Goal: Find specific page/section: Find specific page/section

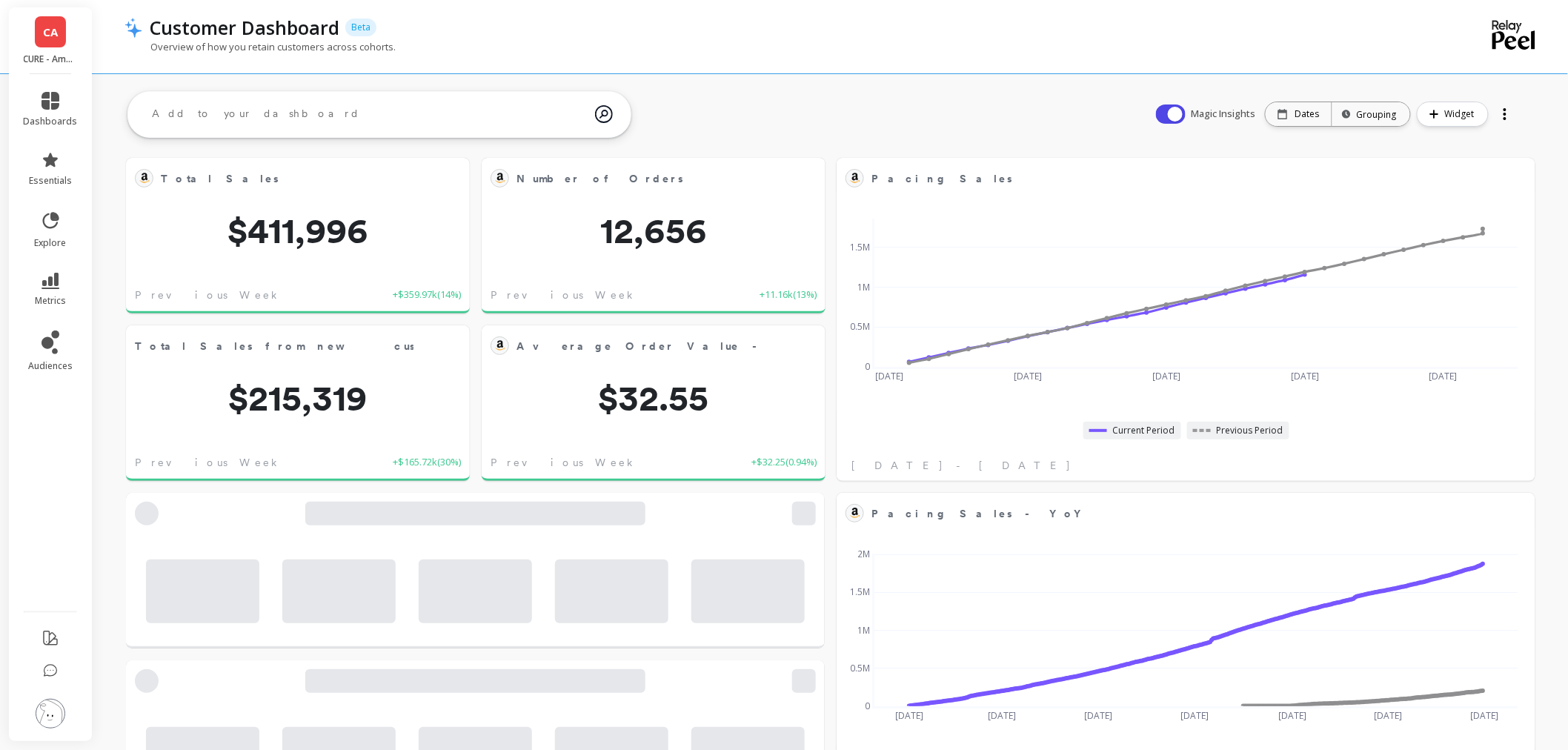
click at [40, 716] on img at bounding box center [50, 714] width 29 height 29
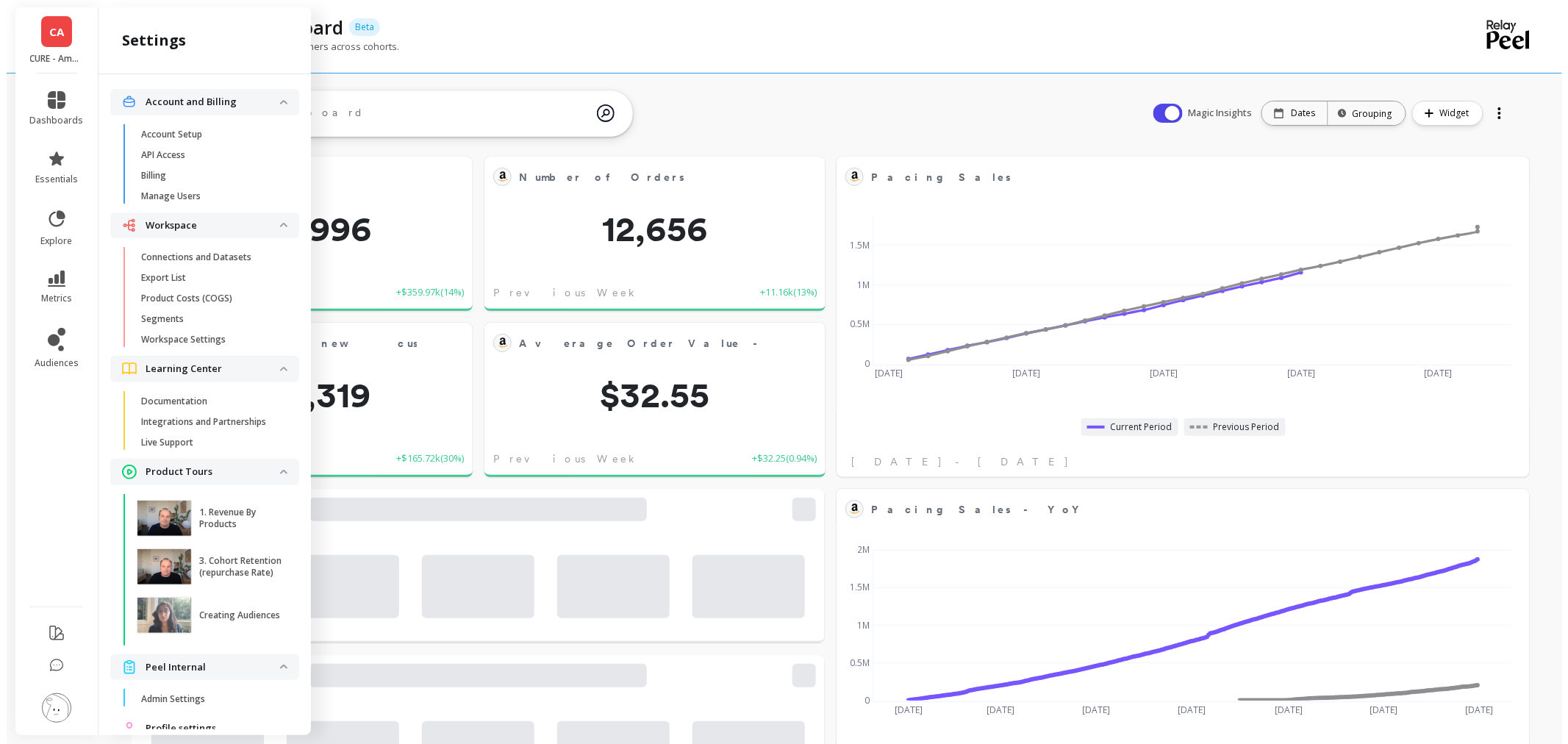
scroll to position [53, 0]
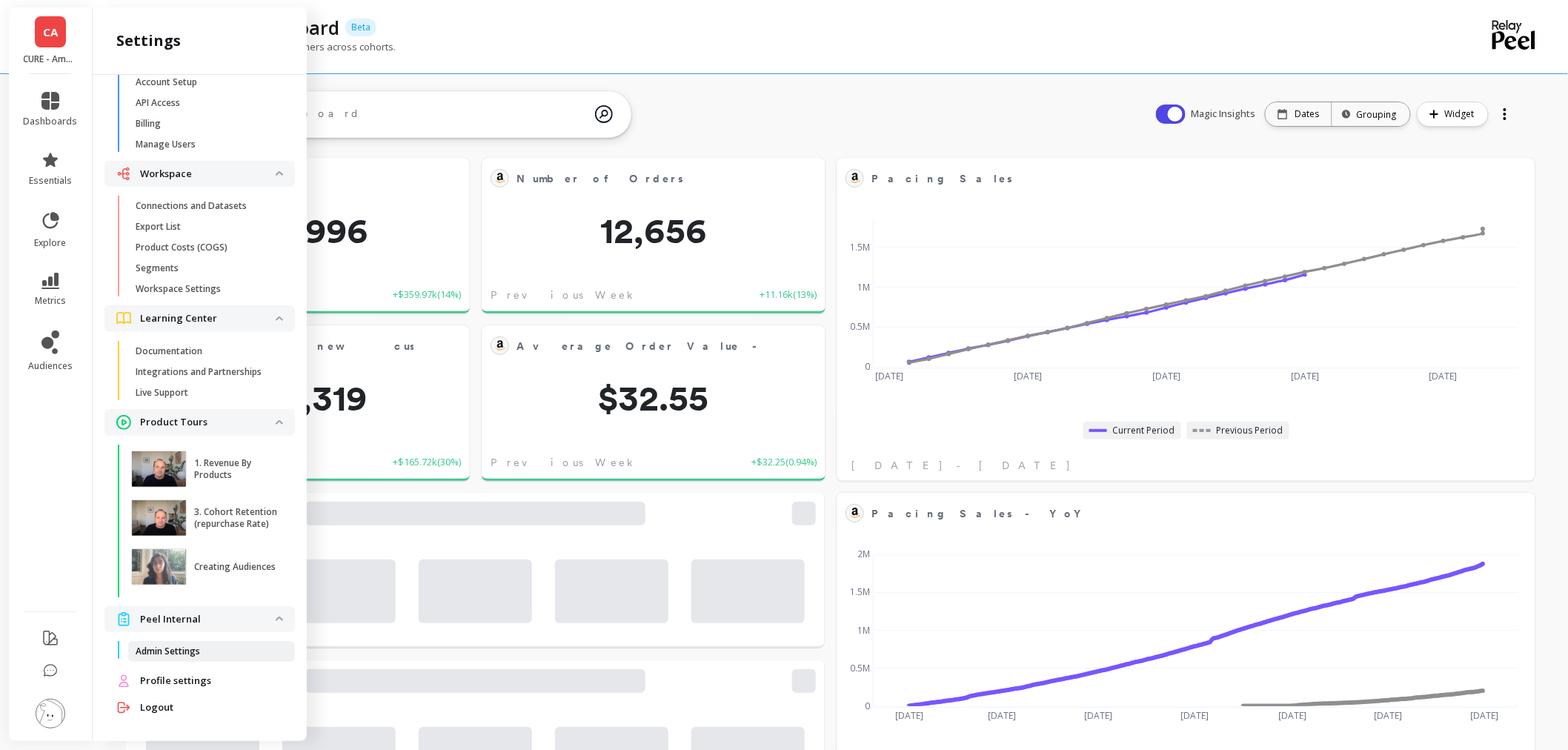
click at [151, 652] on p "Admin Settings" at bounding box center [167, 651] width 64 height 12
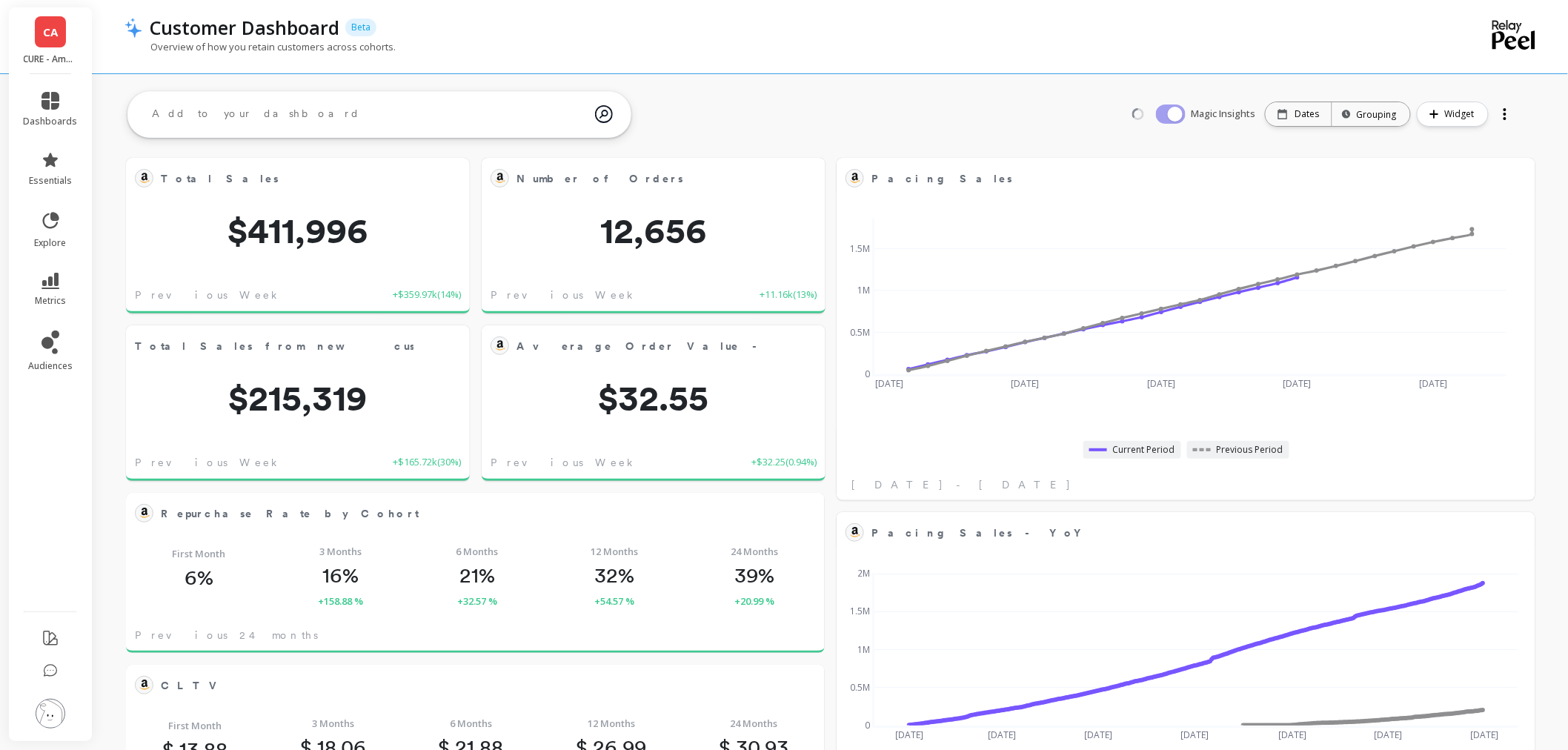
scroll to position [395, 641]
